Goal: Answer question/provide support

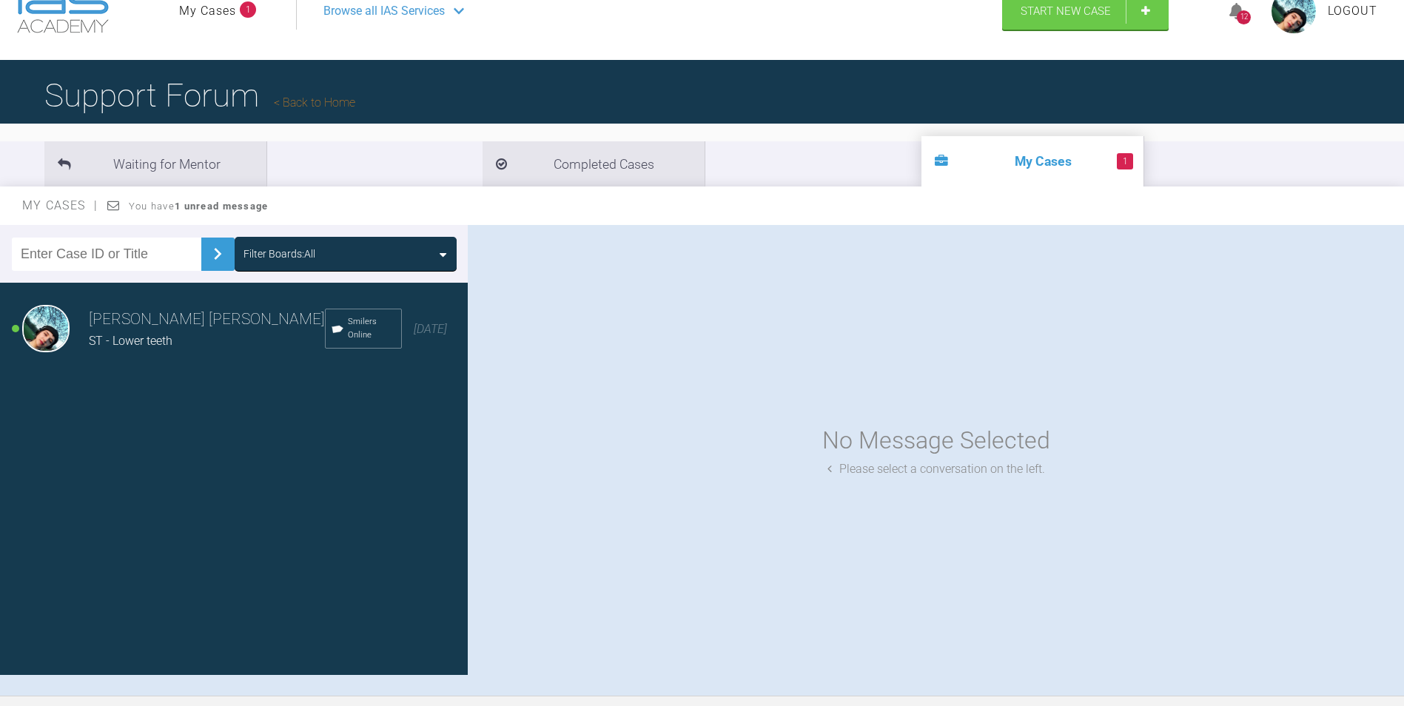
scroll to position [74, 0]
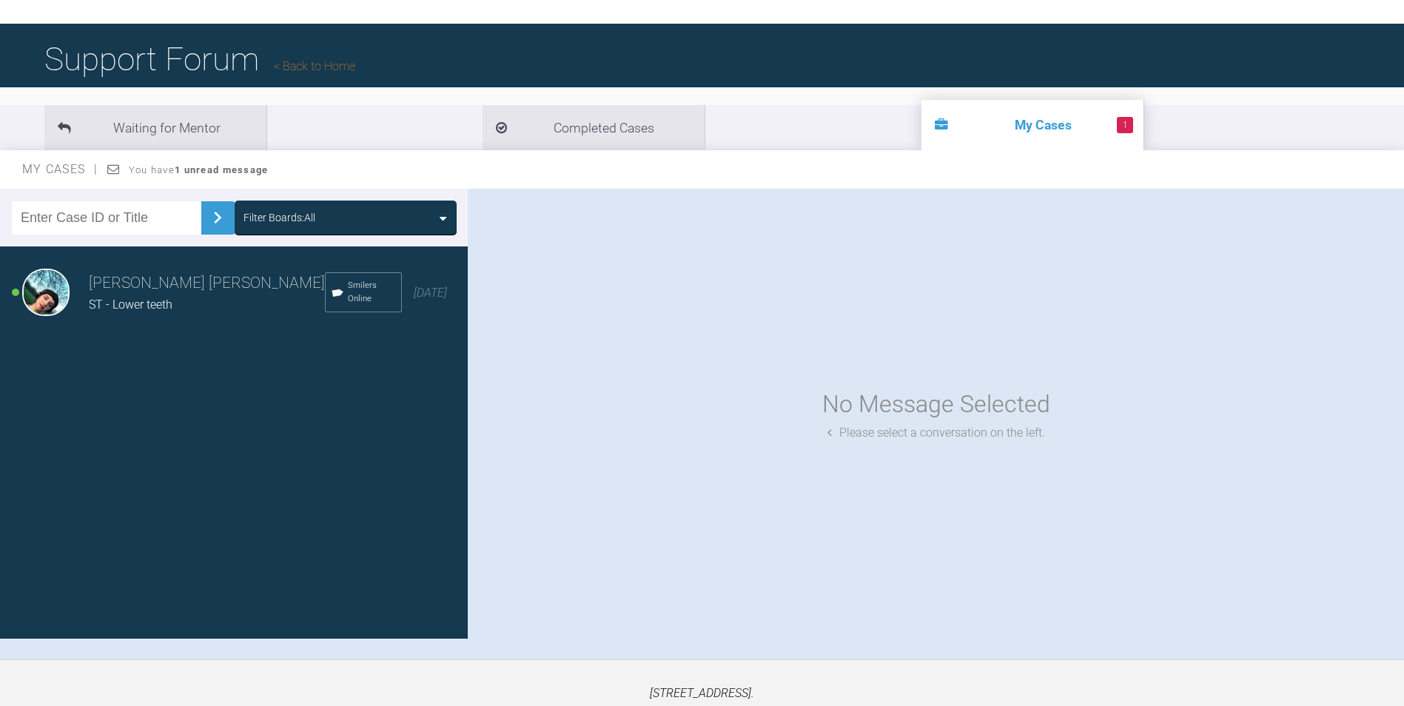
click at [120, 291] on h3 "[PERSON_NAME] [PERSON_NAME]" at bounding box center [207, 283] width 236 height 25
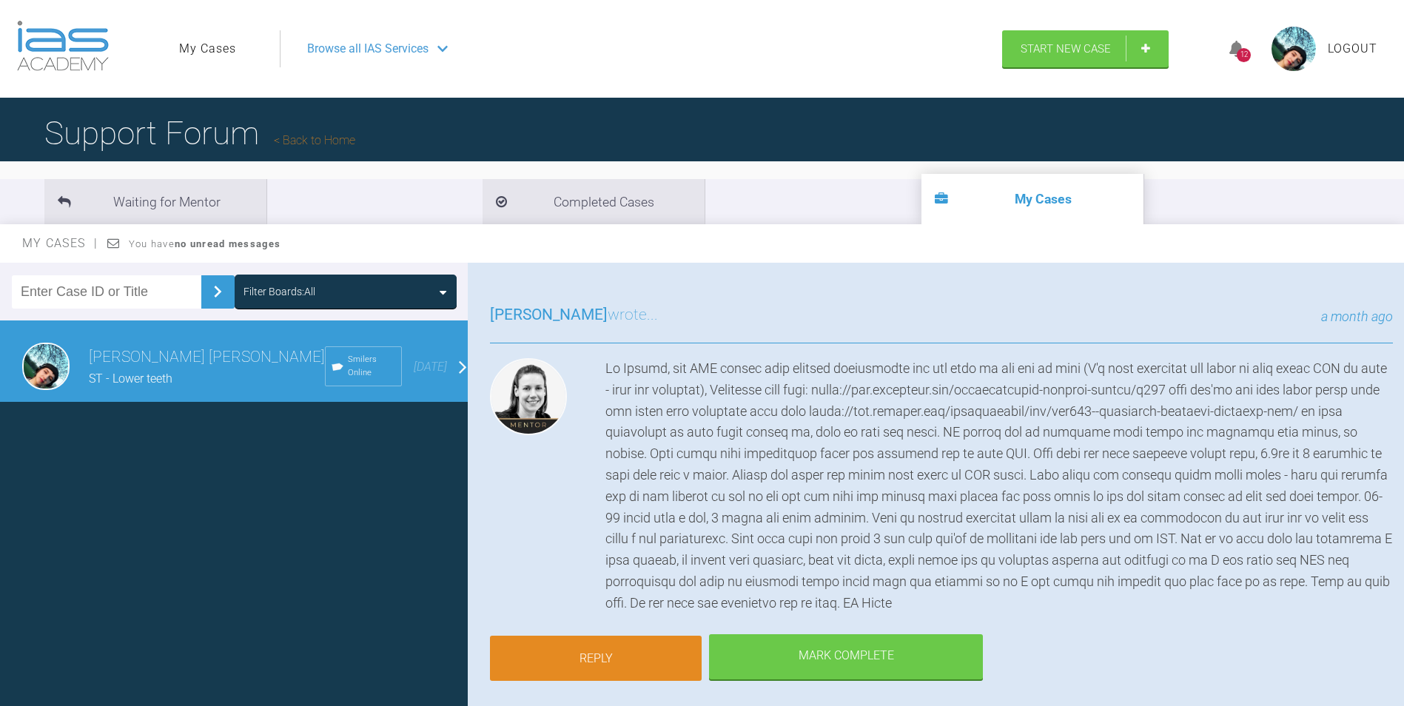
click at [628, 671] on link "Reply" at bounding box center [596, 659] width 212 height 46
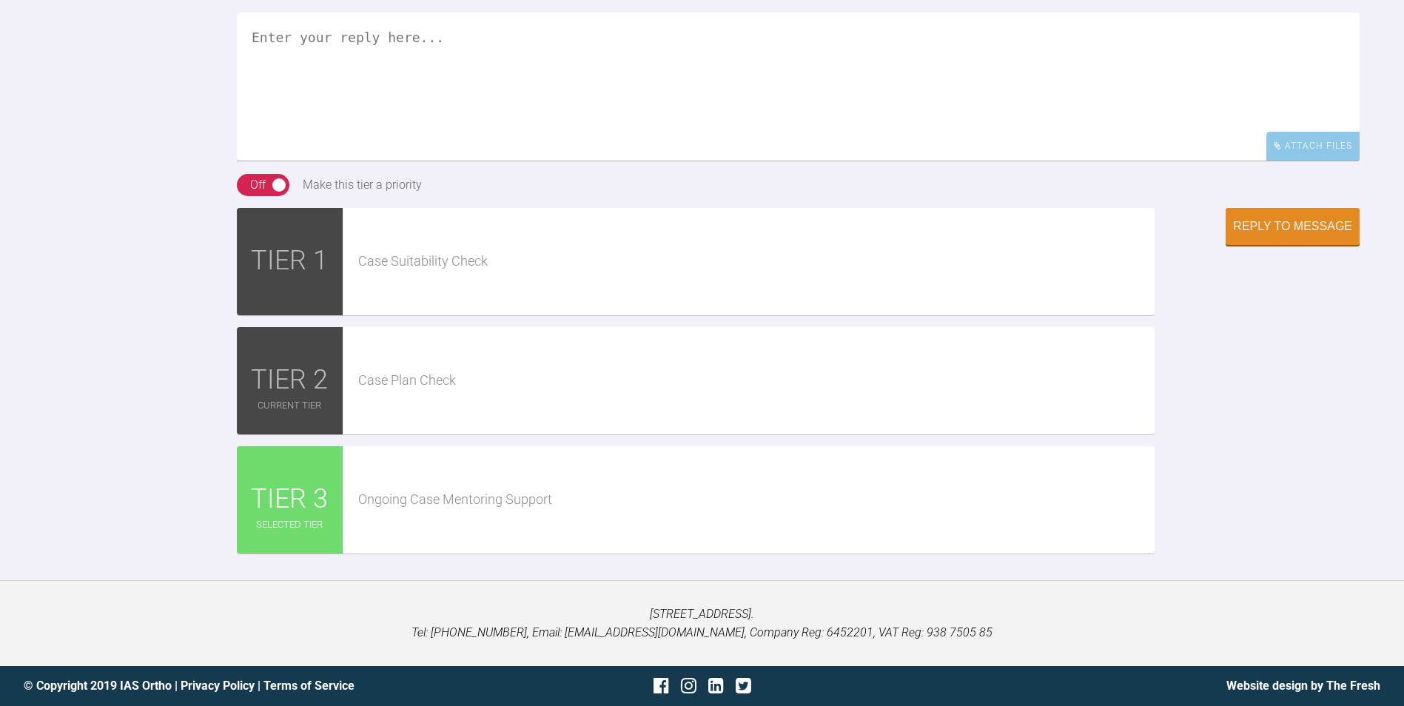
scroll to position [16541, 0]
click at [484, 161] on textarea at bounding box center [798, 87] width 1123 height 148
paste textarea "QwikStrip Ultimate Assorted Kit"
drag, startPoint x: 1018, startPoint y: 474, endPoint x: 779, endPoint y: 486, distance: 238.6
click at [779, 161] on textarea "Hi [PERSON_NAME] is all going as expected. Thank you for your help. By the way,…" at bounding box center [798, 87] width 1123 height 148
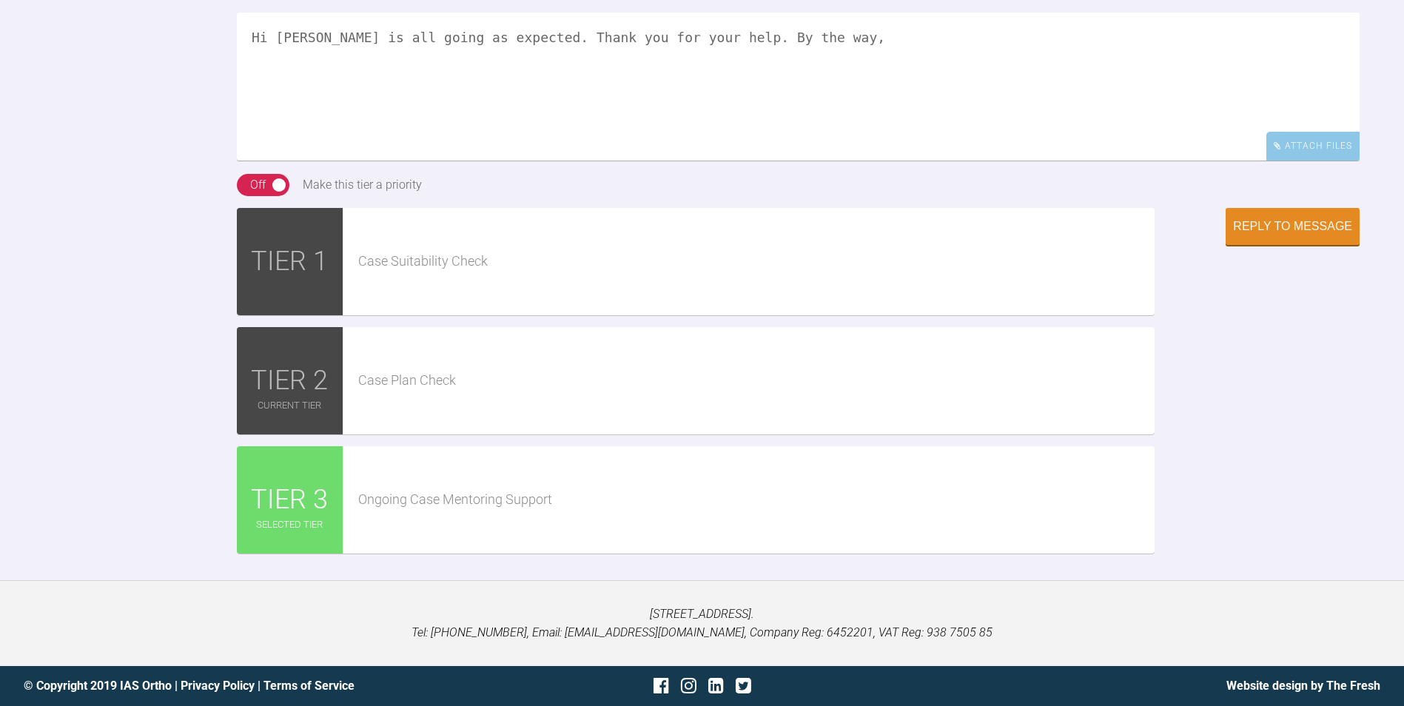
paste textarea "do you recommend any specific website to buy new IPR polishing wedges (QwikStri…"
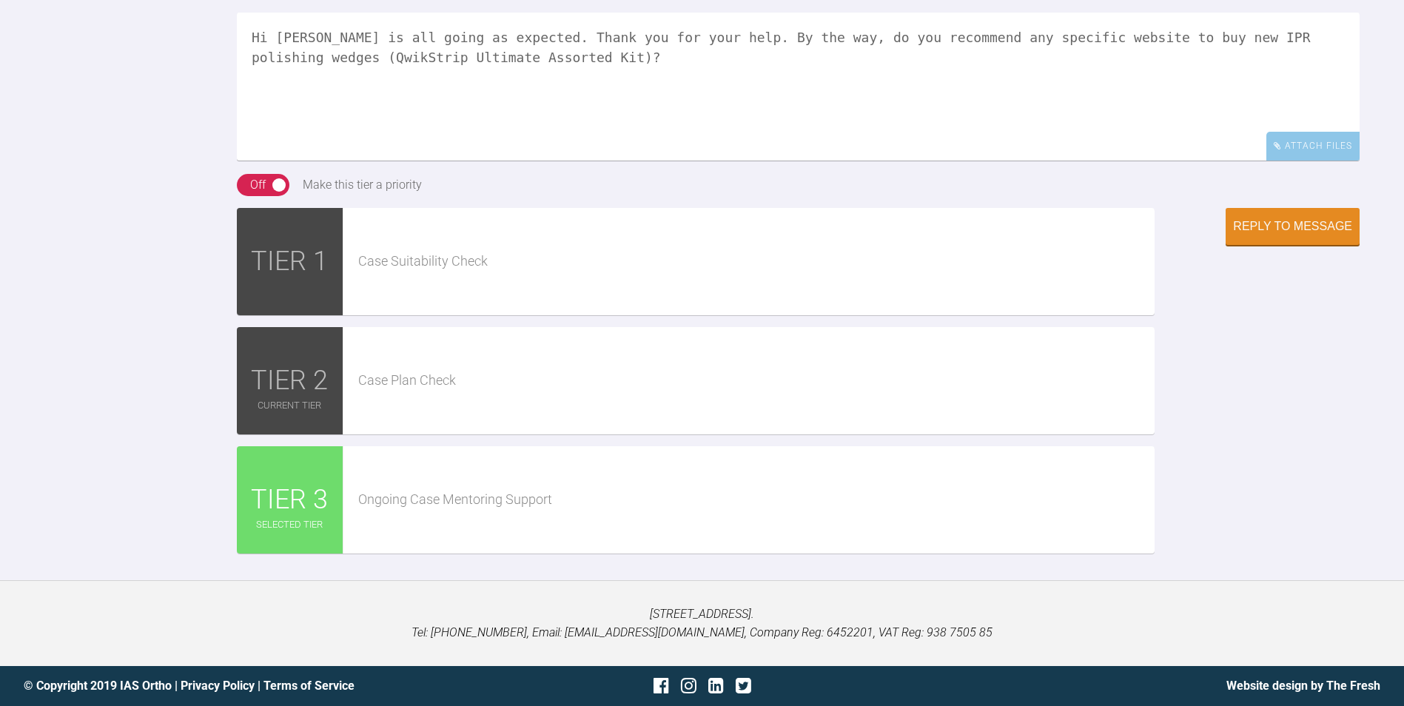
click at [751, 161] on textarea "Hi [PERSON_NAME] is all going as expected. Thank you for your help. By the way,…" at bounding box center [798, 87] width 1123 height 148
click at [512, 161] on textarea "Hi [PERSON_NAME] is all going as expected. Thank you for your help. By the way,…" at bounding box center [798, 87] width 1123 height 148
click at [505, 161] on textarea "Hi [PERSON_NAME] is all going as expected. Thank you for your help. By the way,…" at bounding box center [798, 87] width 1123 height 148
type textarea "Hi [PERSON_NAME] is all going as expected. Thank you for your help. By the way,…"
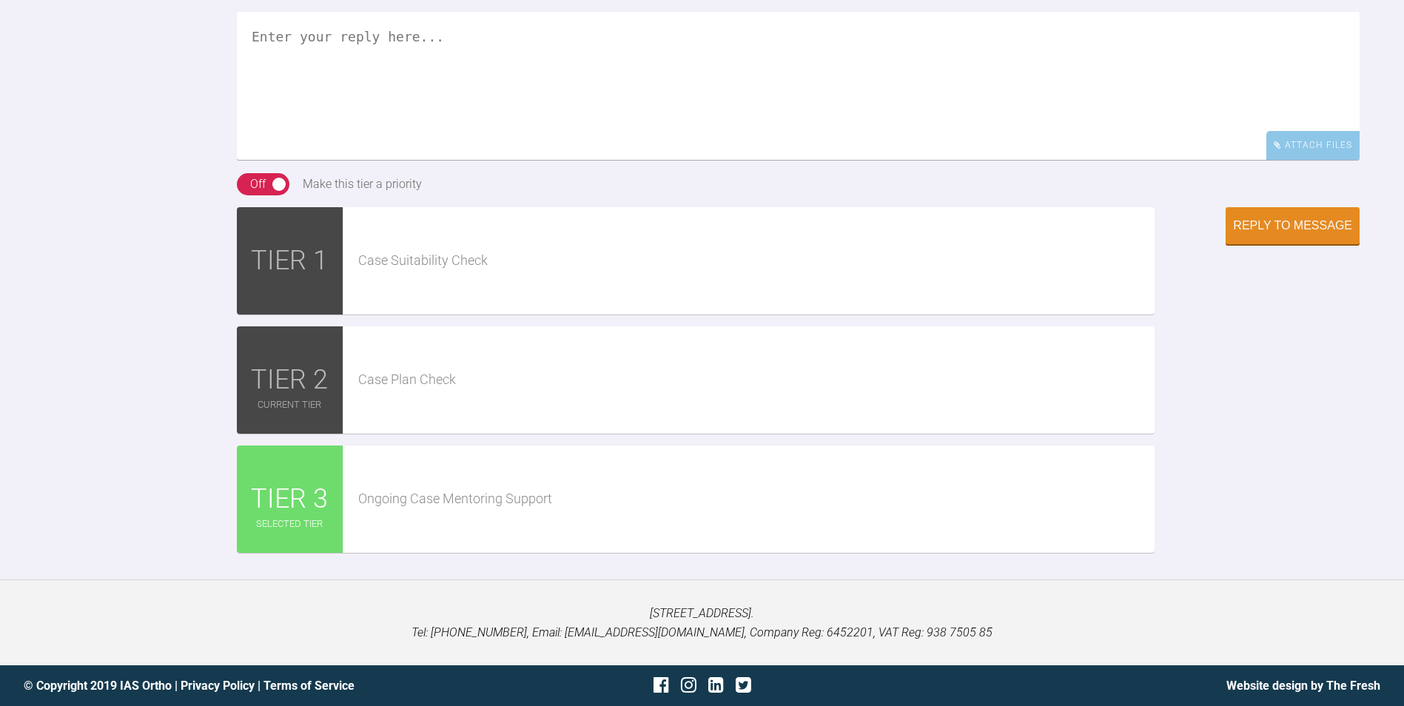
scroll to position [16260, 0]
drag, startPoint x: 389, startPoint y: 245, endPoint x: 969, endPoint y: 269, distance: 580.0
drag, startPoint x: 389, startPoint y: 288, endPoint x: 852, endPoint y: 293, distance: 463.4
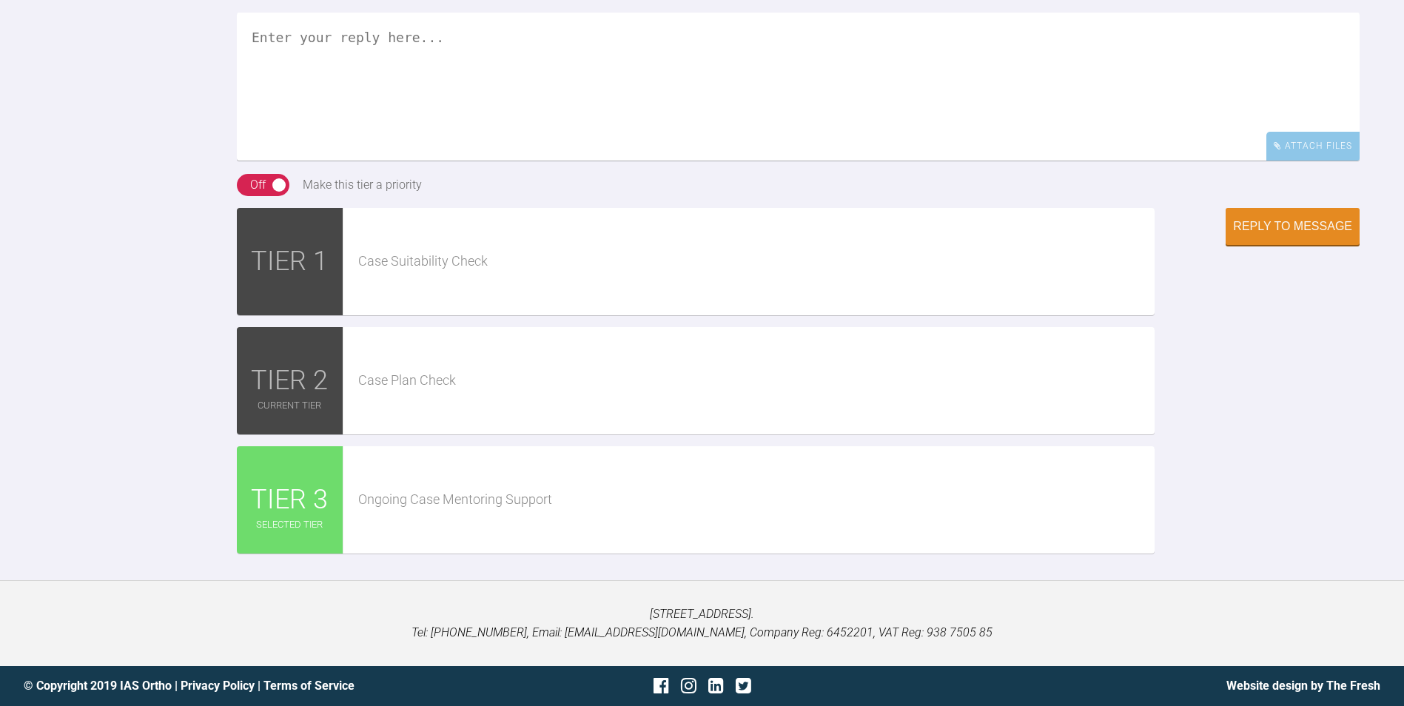
drag, startPoint x: 852, startPoint y: 293, endPoint x: 761, endPoint y: 340, distance: 102.6
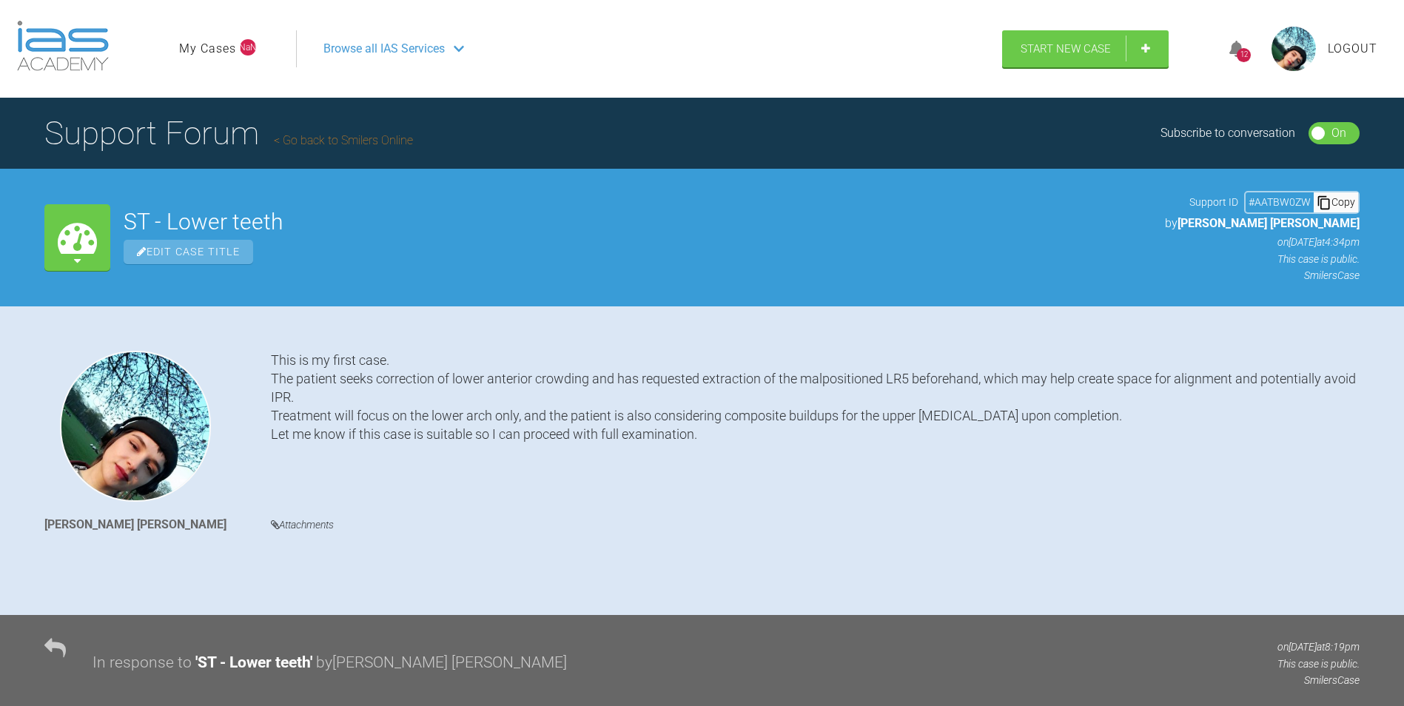
scroll to position [16266, 0]
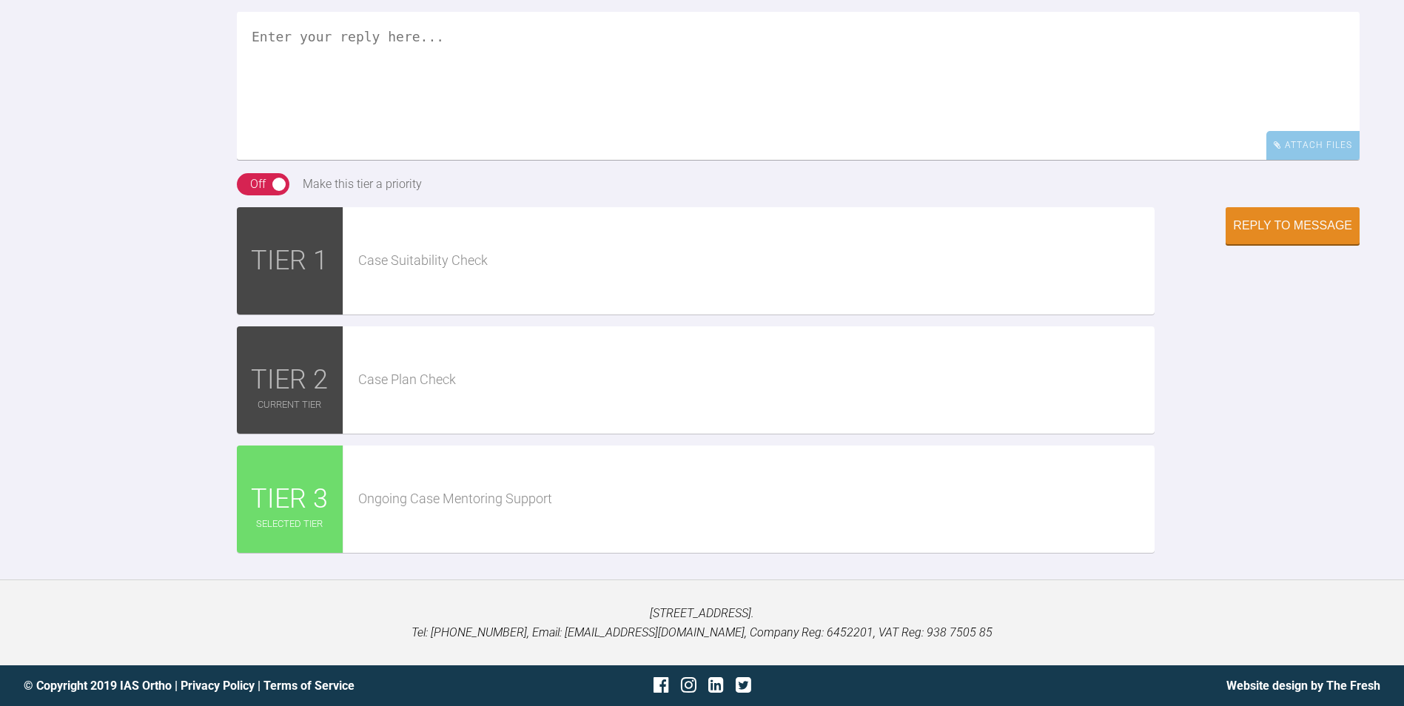
drag, startPoint x: 862, startPoint y: 239, endPoint x: 1007, endPoint y: 237, distance: 144.3
drag, startPoint x: 1007, startPoint y: 237, endPoint x: 919, endPoint y: 237, distance: 87.3
